Goal: Information Seeking & Learning: Understand process/instructions

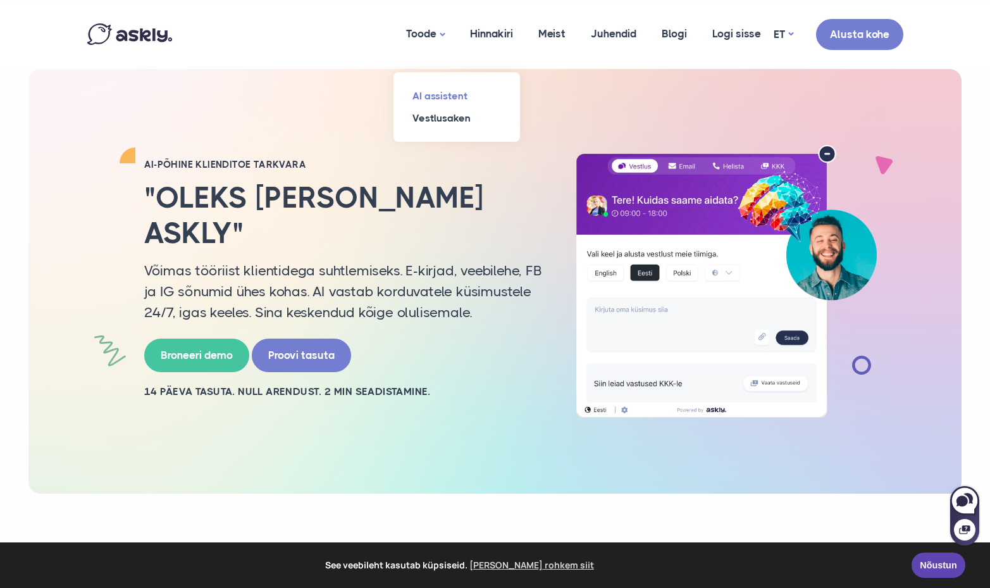
click at [432, 94] on link "AI assistent" at bounding box center [457, 96] width 127 height 22
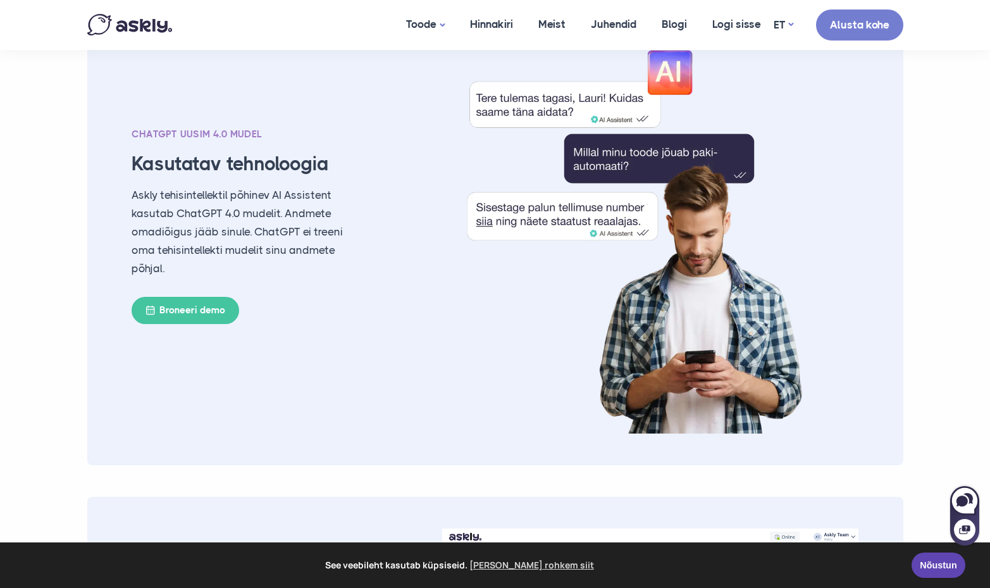
scroll to position [1685, 0]
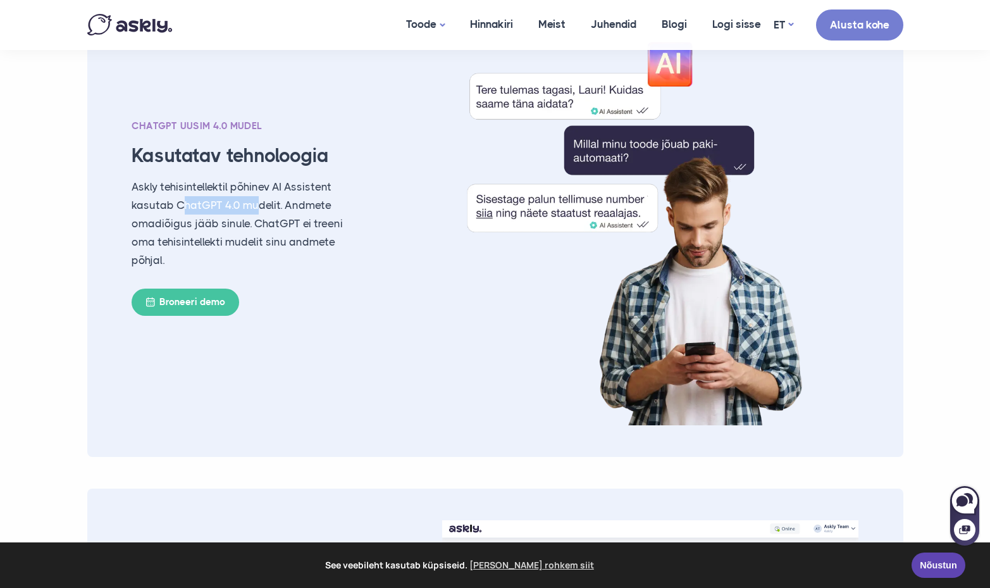
drag, startPoint x: 179, startPoint y: 201, endPoint x: 259, endPoint y: 201, distance: 80.4
click at [259, 201] on p "Askly tehisintellektil põhinev AI Assistent kasutab ChatGPT 4.0 mudelit. Andmet…" at bounding box center [247, 223] width 230 height 91
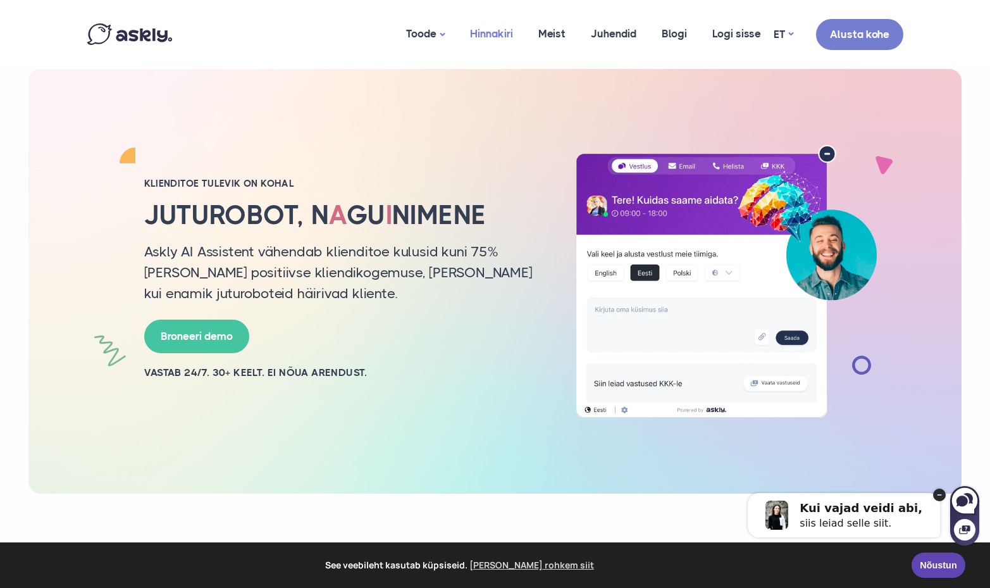
scroll to position [0, 0]
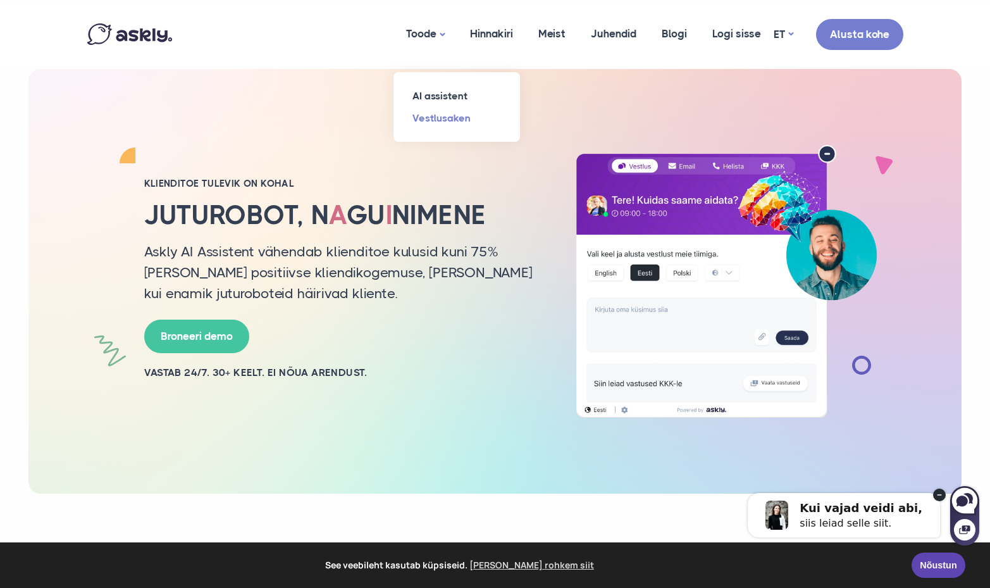
click at [436, 122] on link "Vestlusaken" at bounding box center [457, 118] width 127 height 22
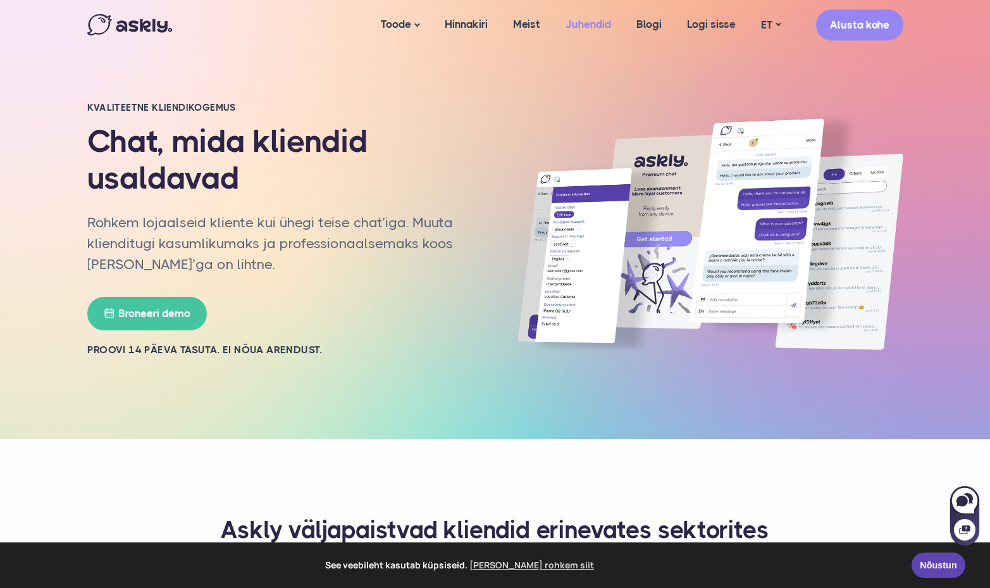
click at [582, 23] on link "Juhendid" at bounding box center [588, 24] width 71 height 49
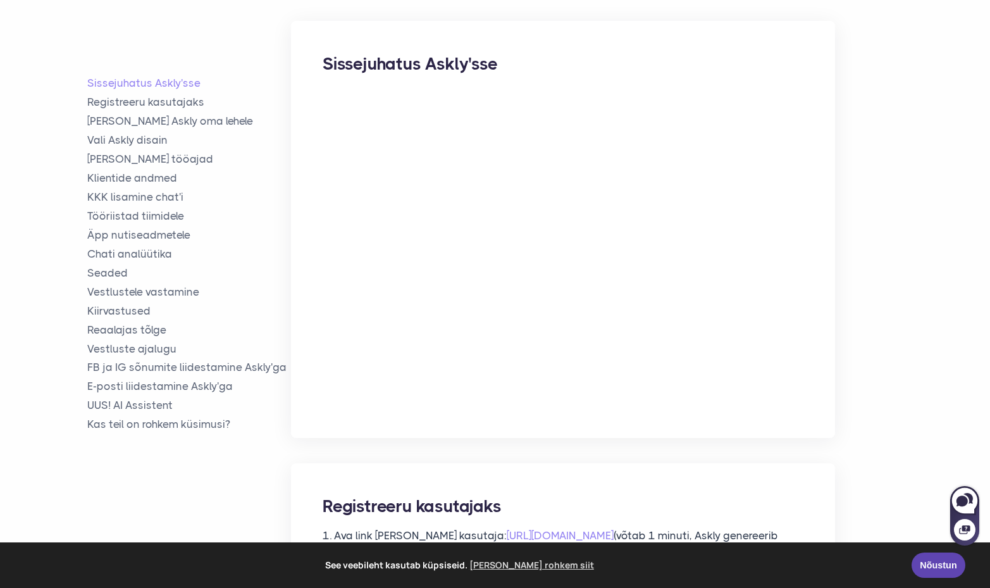
scroll to position [273, 0]
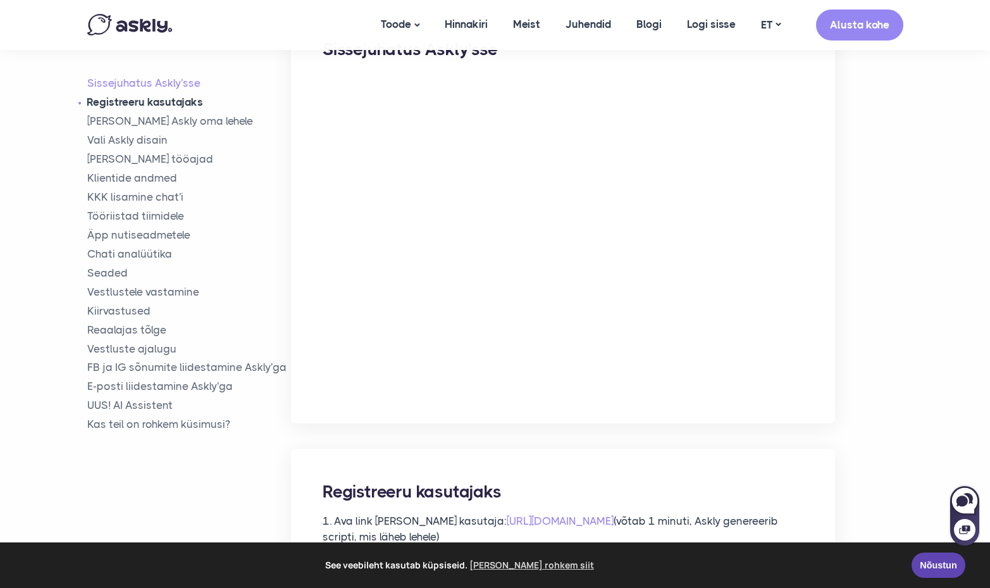
click at [151, 101] on link "Registreeru kasutajaks" at bounding box center [189, 102] width 204 height 15
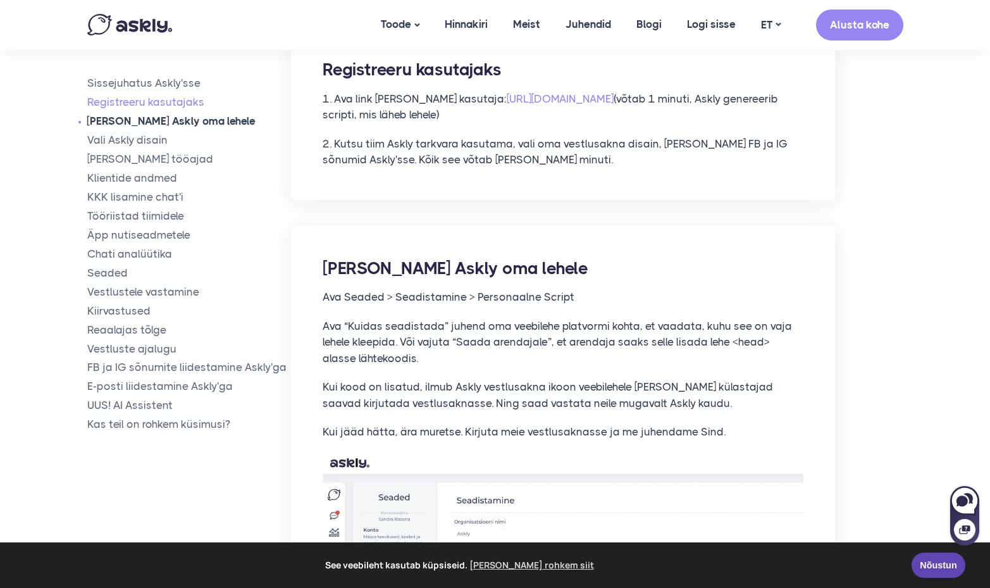
click at [151, 118] on link "Lisa Askly oma lehele" at bounding box center [189, 121] width 204 height 15
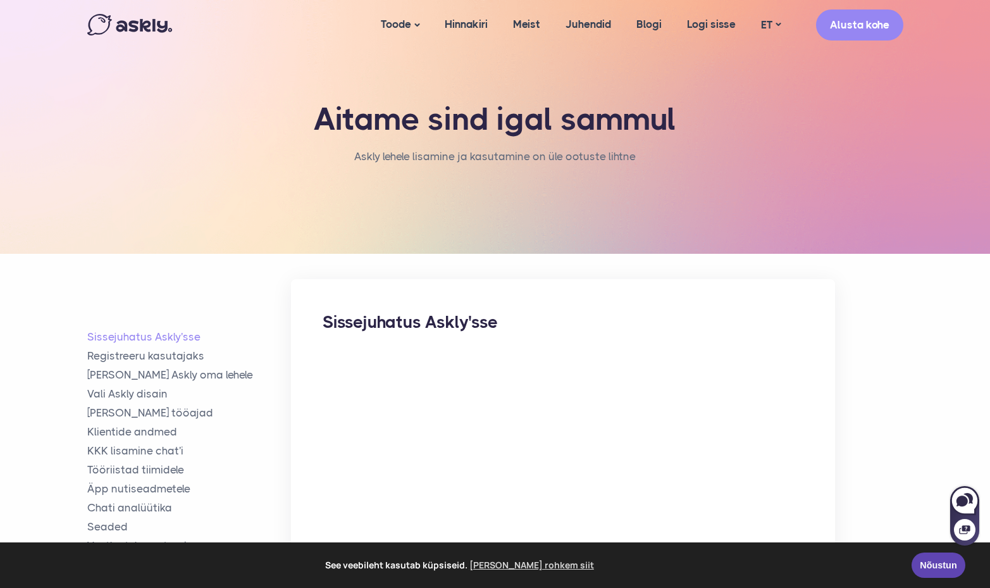
scroll to position [0, 0]
